Goal: Transaction & Acquisition: Purchase product/service

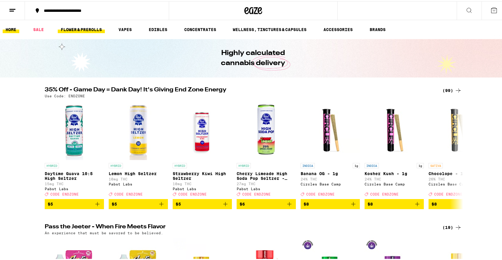
click at [89, 30] on link "FLOWER & PREROLLS" at bounding box center [81, 28] width 47 height 7
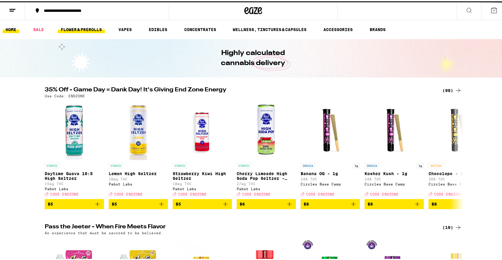
click at [89, 30] on link "FLOWER & PREROLLS" at bounding box center [81, 28] width 47 height 7
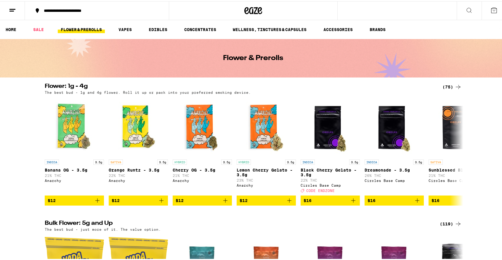
click at [139, 27] on li "VAPES" at bounding box center [127, 28] width 25 height 7
click at [122, 27] on link "VAPES" at bounding box center [124, 28] width 19 height 7
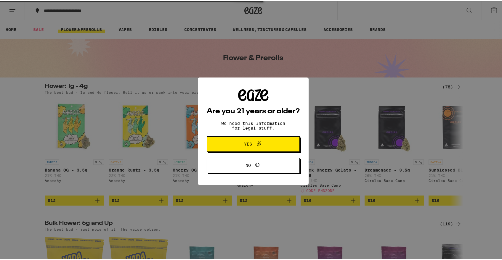
click at [231, 143] on span "Yes" at bounding box center [253, 143] width 45 height 8
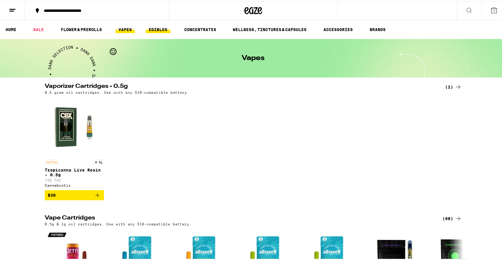
click at [157, 30] on link "EDIBLES" at bounding box center [158, 28] width 25 height 7
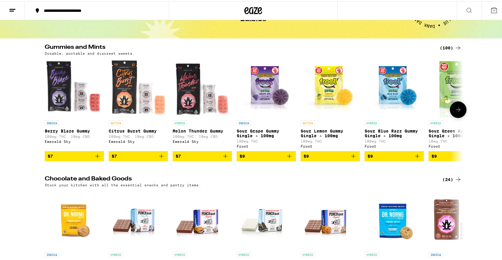
scroll to position [101, 0]
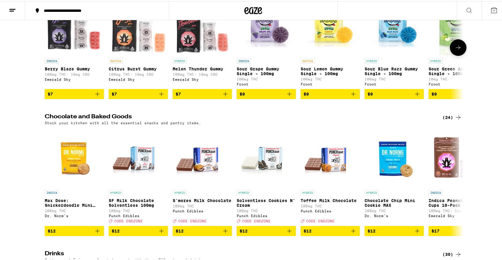
click at [458, 50] on icon at bounding box center [457, 46] width 7 height 7
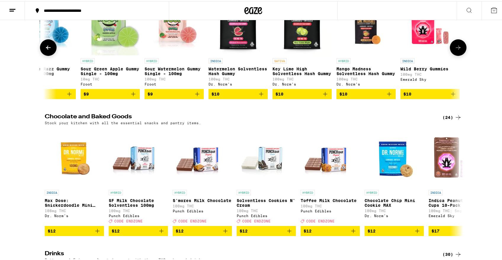
scroll to position [0, 352]
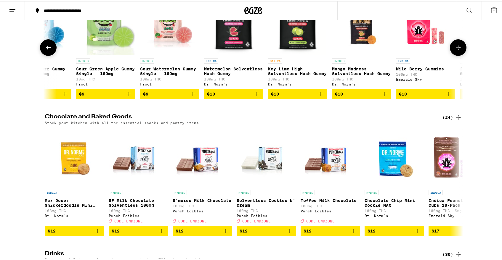
click at [459, 50] on icon at bounding box center [457, 46] width 7 height 7
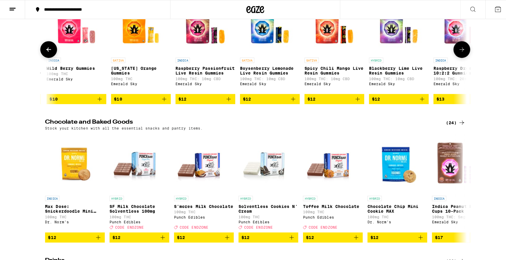
scroll to position [0, 705]
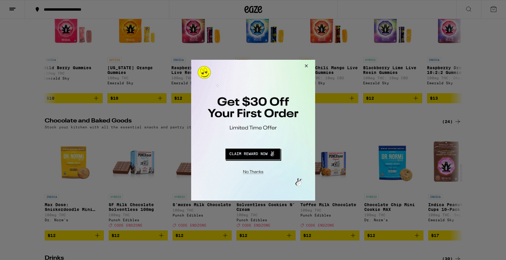
click at [261, 152] on button "Redirect to URL" at bounding box center [252, 153] width 103 height 14
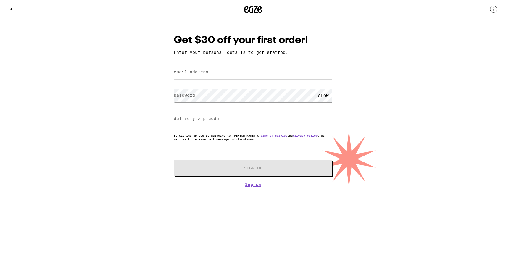
click at [262, 74] on input "email address" at bounding box center [253, 72] width 159 height 13
type input "[EMAIL_ADDRESS][DOMAIN_NAME]"
type input "32826"
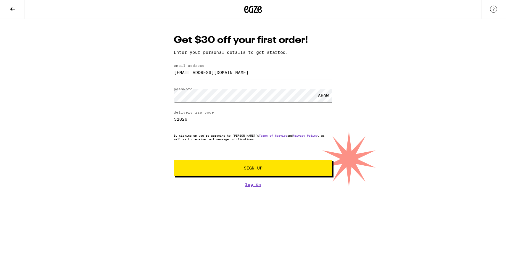
click at [298, 169] on span "Sign Up" at bounding box center [253, 168] width 118 height 4
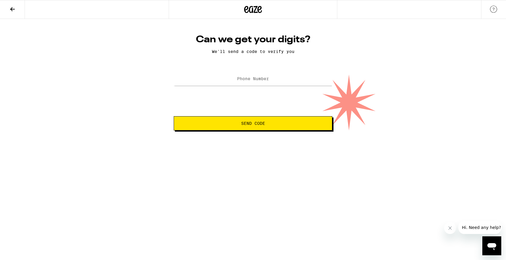
click at [297, 64] on div "Can we get your digits? We'll send a code to verify you Phone Number Send Code" at bounding box center [253, 82] width 171 height 97
click at [303, 74] on input "Phone Number" at bounding box center [253, 79] width 159 height 13
type input "5"
click at [269, 76] on input "Phone Number" at bounding box center [253, 79] width 159 height 13
type input "(551) 318-9810"
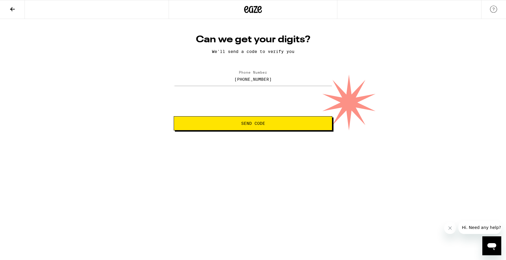
click at [252, 121] on button "Send Code" at bounding box center [253, 123] width 159 height 14
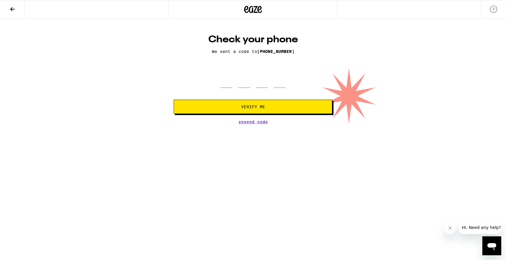
click at [220, 84] on div at bounding box center [253, 78] width 159 height 17
click at [224, 84] on input "tel" at bounding box center [227, 78] width 12 height 17
paste input "7"
type input "7"
type input "662"
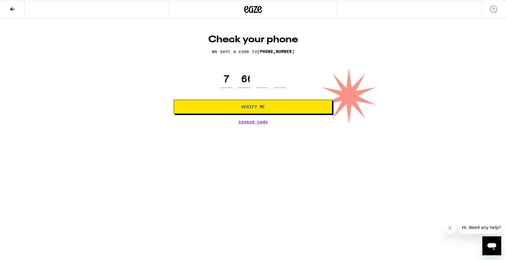
click at [250, 103] on button "Verify Me" at bounding box center [253, 107] width 159 height 14
type input "6"
type input "2"
click at [312, 103] on button "Verify Me" at bounding box center [253, 107] width 159 height 14
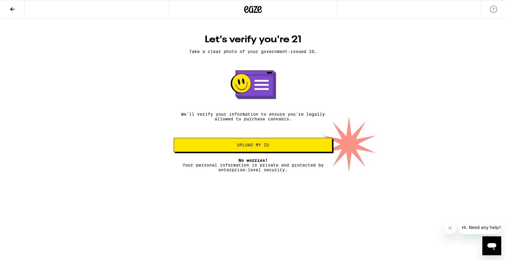
click at [20, 10] on button at bounding box center [12, 9] width 25 height 19
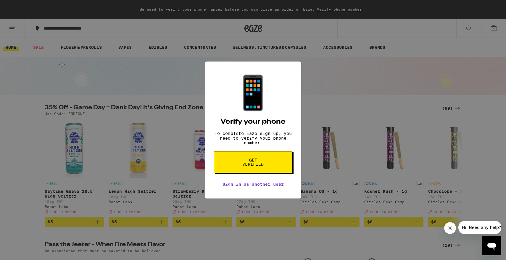
click at [257, 163] on span "Get verified" at bounding box center [253, 162] width 30 height 8
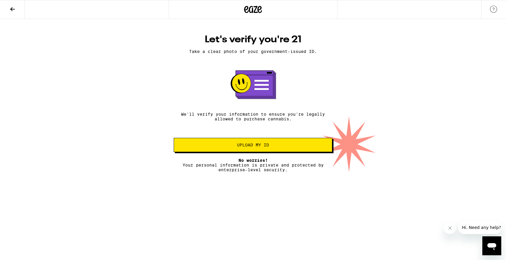
click at [262, 147] on span "Upload my ID" at bounding box center [253, 145] width 32 height 4
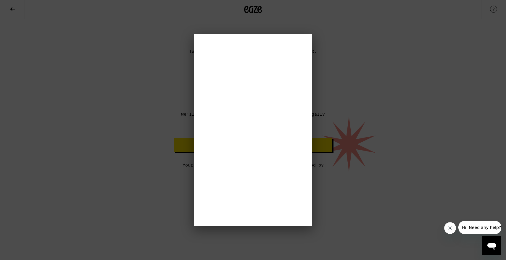
click at [385, 135] on div at bounding box center [253, 130] width 506 height 260
